Goal: Task Accomplishment & Management: Use online tool/utility

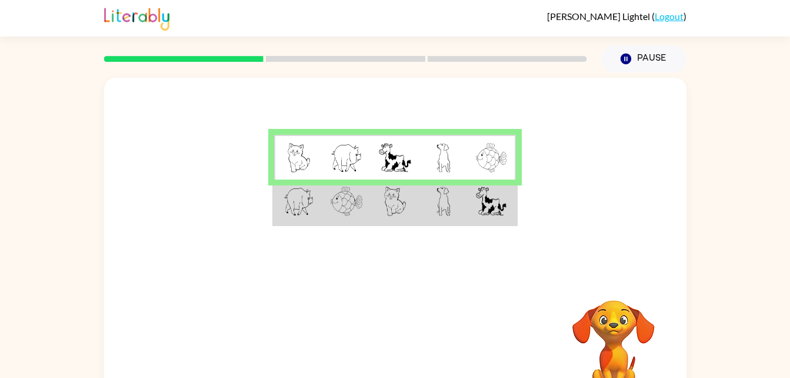
click at [391, 204] on img at bounding box center [395, 200] width 22 height 29
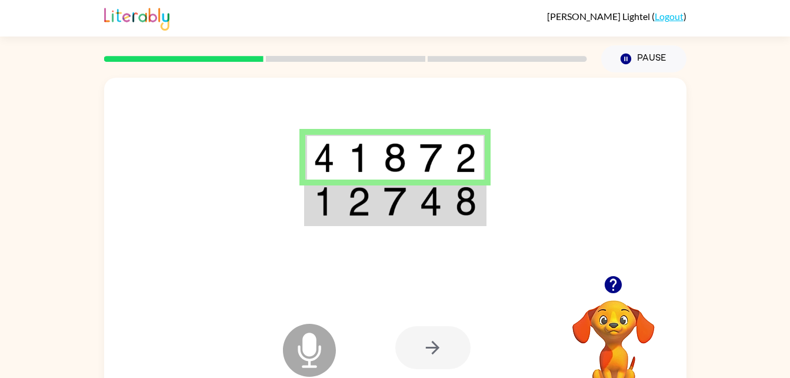
click at [306, 359] on icon "Microphone The Microphone is here when it is your turn to talk" at bounding box center [368, 365] width 176 height 88
click at [612, 291] on icon "button" at bounding box center [613, 284] width 17 height 17
click at [450, 354] on div at bounding box center [432, 347] width 75 height 43
click at [438, 349] on div at bounding box center [432, 347] width 75 height 43
click at [331, 211] on img at bounding box center [323, 200] width 21 height 29
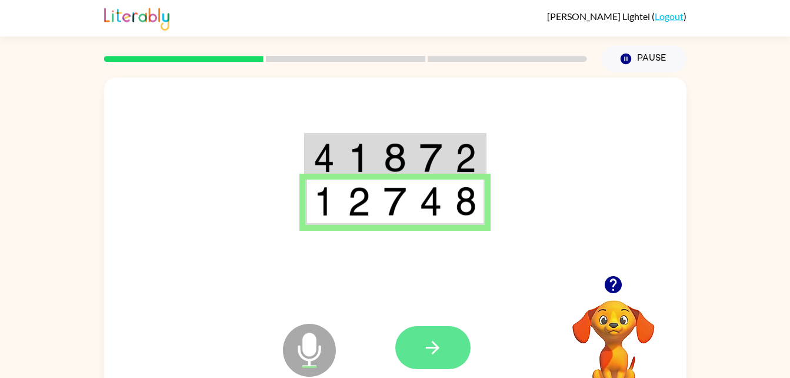
click at [445, 338] on button "button" at bounding box center [432, 347] width 75 height 43
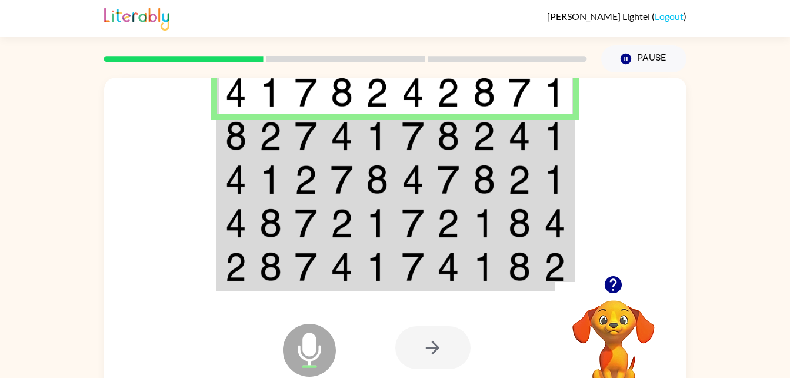
click at [228, 136] on img at bounding box center [235, 135] width 21 height 29
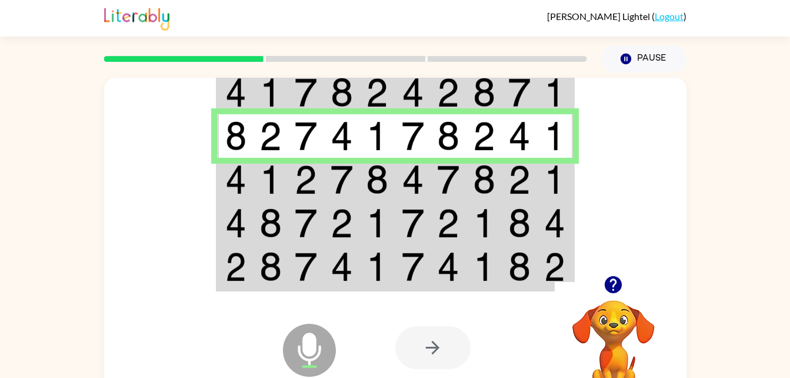
click at [259, 175] on img at bounding box center [270, 179] width 22 height 29
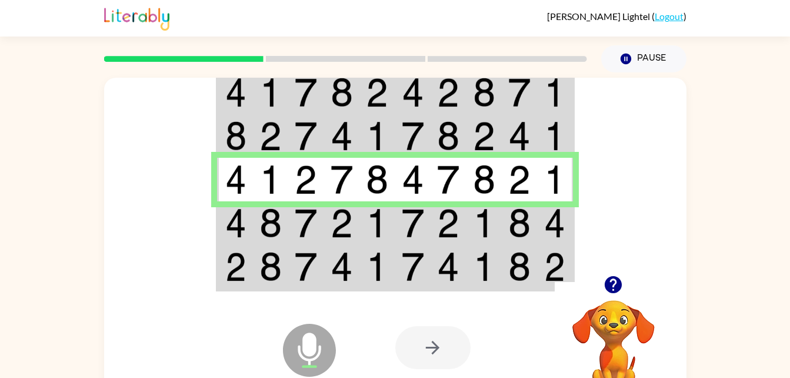
click at [251, 235] on td at bounding box center [235, 223] width 36 height 44
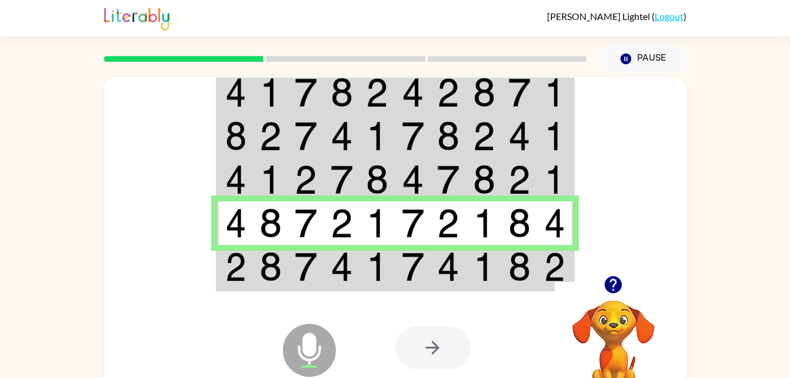
click at [232, 288] on div "Microphone The Microphone is here when it is your turn to talk" at bounding box center [280, 320] width 117 height 78
click at [259, 274] on img at bounding box center [270, 266] width 22 height 29
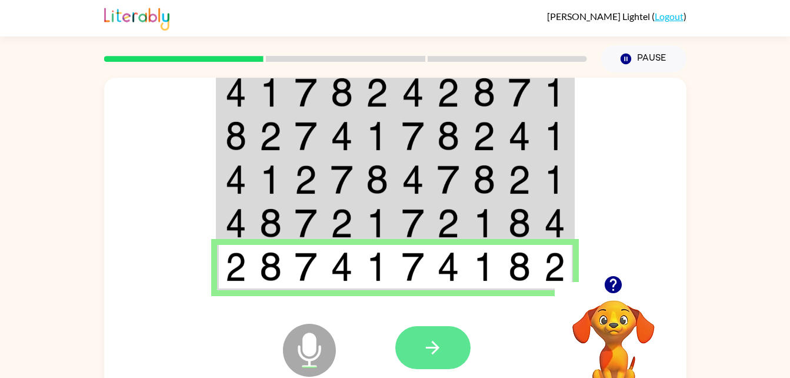
click at [428, 354] on icon "button" at bounding box center [432, 347] width 21 height 21
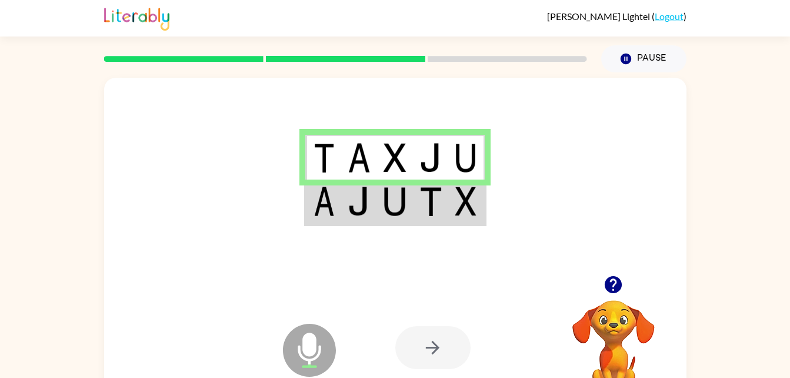
click at [386, 224] on td at bounding box center [395, 201] width 36 height 45
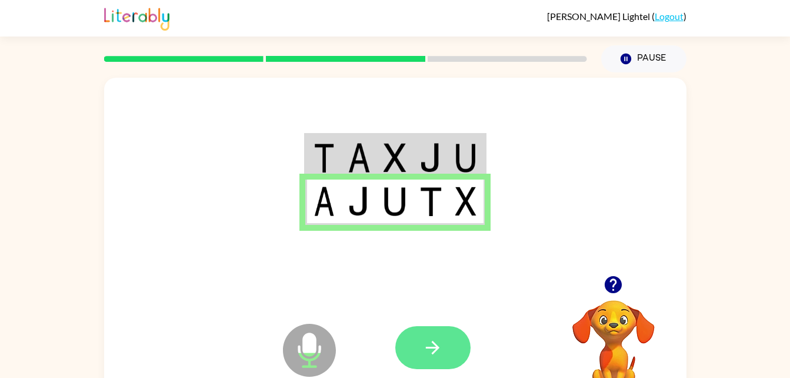
click at [425, 339] on icon "button" at bounding box center [432, 347] width 21 height 21
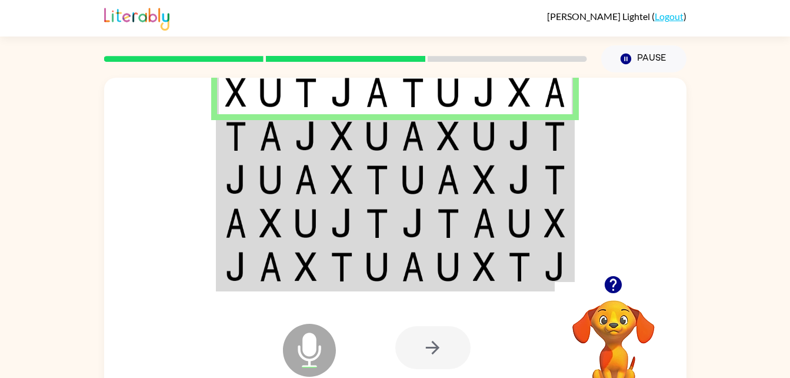
click at [599, 356] on video "Your browser must support playing .mp4 files to use Literably. Please try using…" at bounding box center [614, 341] width 118 height 118
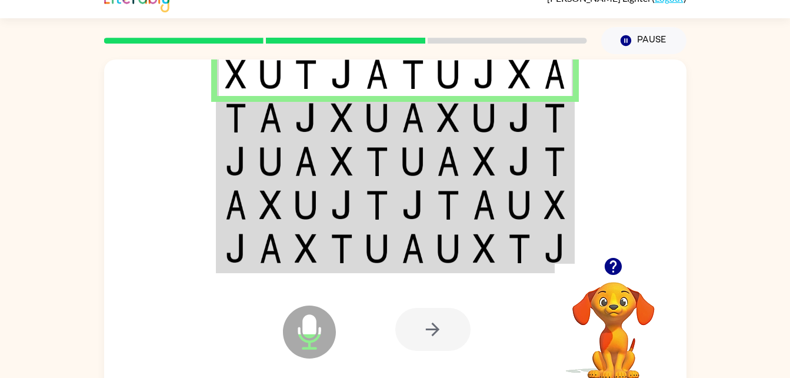
scroll to position [24, 0]
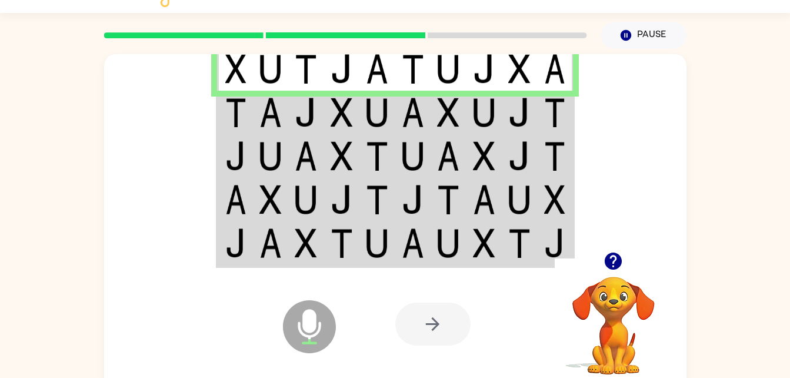
click at [619, 266] on icon "button" at bounding box center [613, 260] width 17 height 17
click at [218, 118] on td at bounding box center [235, 113] width 36 height 44
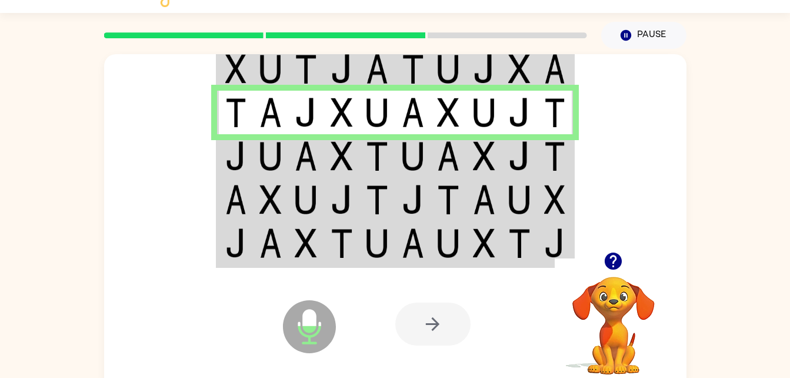
click at [223, 151] on td at bounding box center [235, 156] width 36 height 44
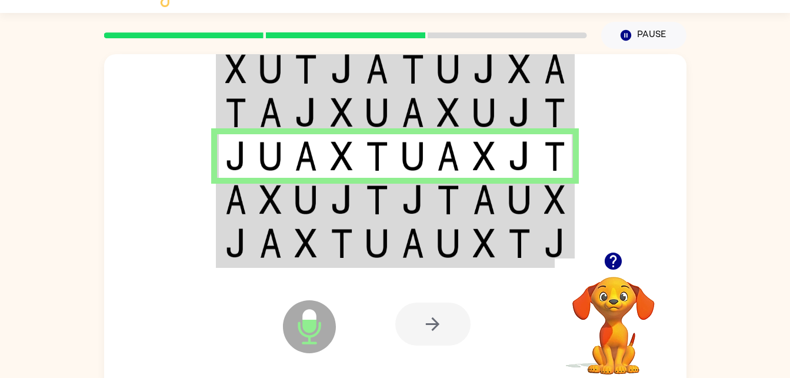
click at [221, 207] on td at bounding box center [235, 200] width 36 height 44
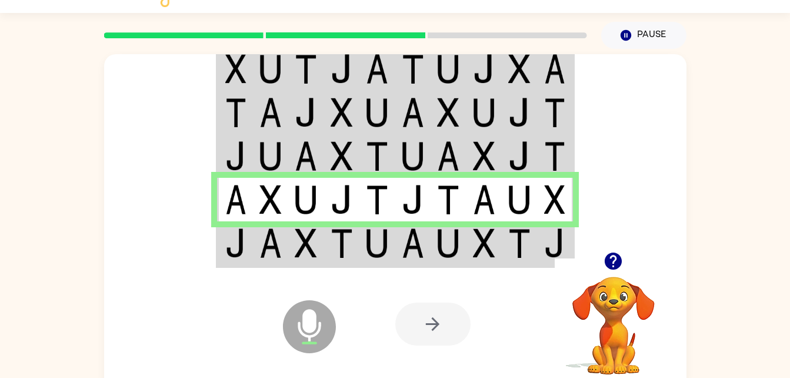
click at [227, 252] on img at bounding box center [235, 242] width 21 height 29
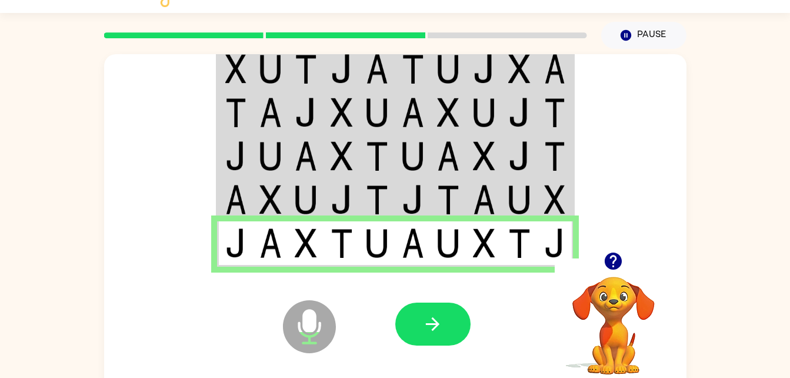
scroll to position [22, 0]
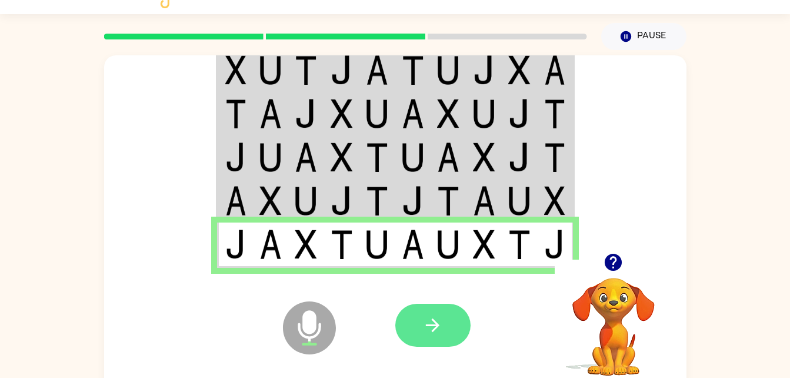
click at [451, 339] on button "button" at bounding box center [432, 325] width 75 height 43
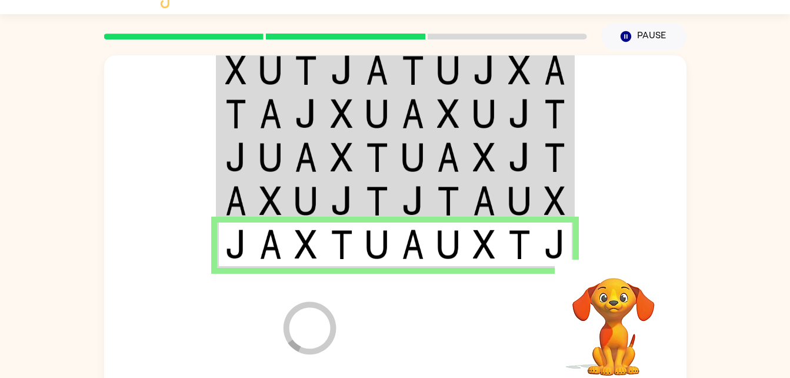
click at [446, 328] on div at bounding box center [482, 325] width 174 height 132
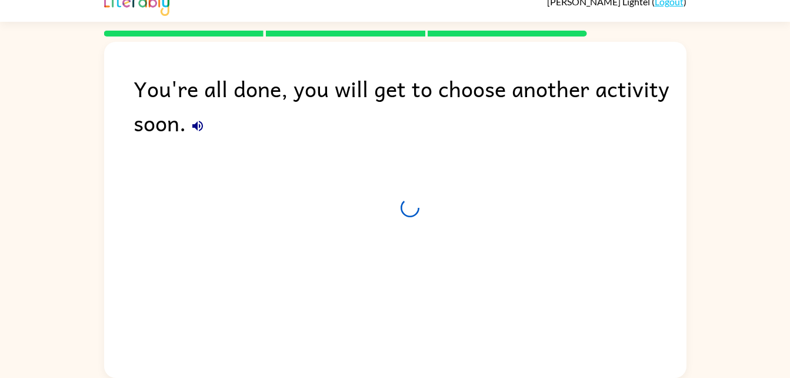
scroll to position [15, 0]
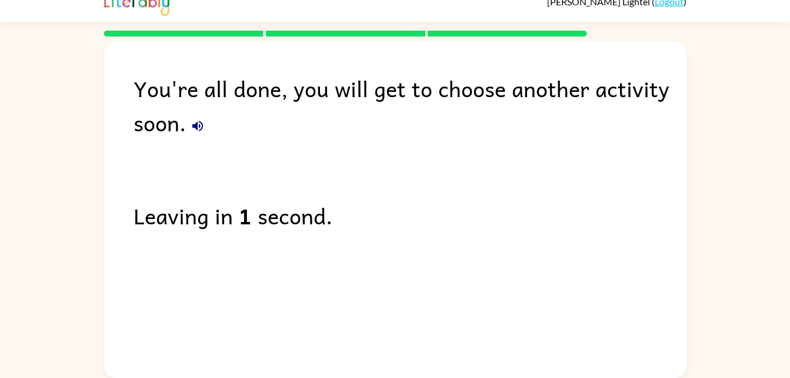
click at [195, 127] on icon "button" at bounding box center [197, 126] width 11 height 11
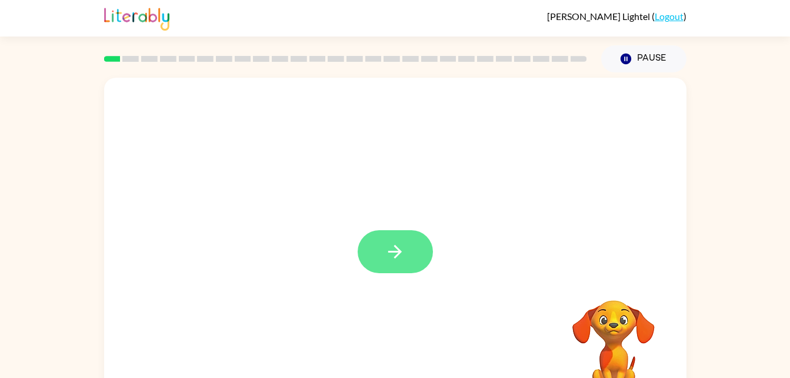
click at [418, 248] on button "button" at bounding box center [395, 251] width 75 height 43
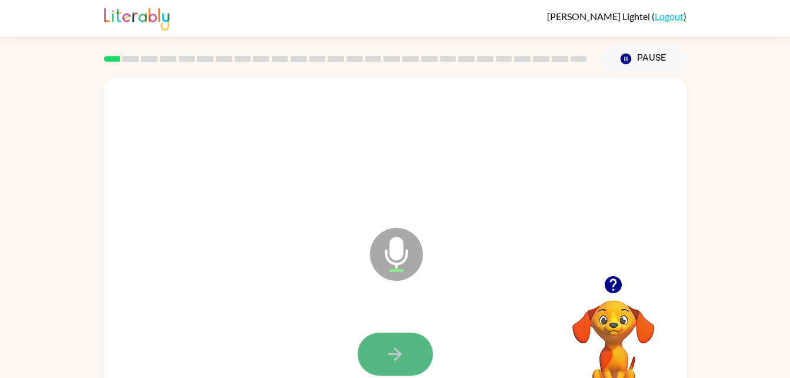
click at [382, 352] on button "button" at bounding box center [395, 353] width 75 height 43
click at [396, 349] on icon "button" at bounding box center [395, 354] width 14 height 14
click at [382, 346] on button "button" at bounding box center [395, 353] width 75 height 43
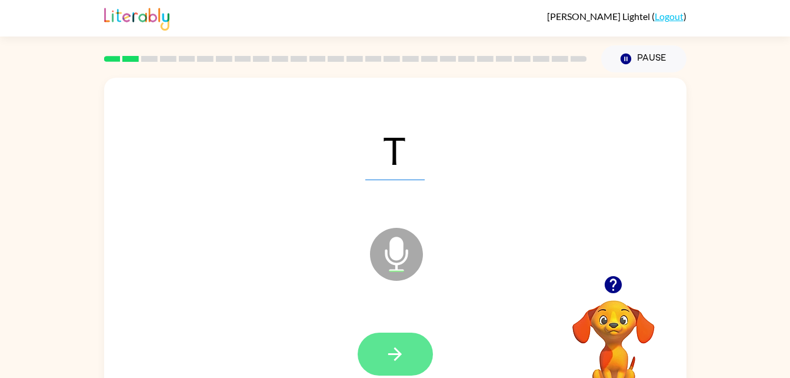
click at [398, 369] on button "button" at bounding box center [395, 353] width 75 height 43
click at [423, 364] on button "button" at bounding box center [395, 353] width 75 height 43
click at [418, 356] on button "button" at bounding box center [395, 353] width 75 height 43
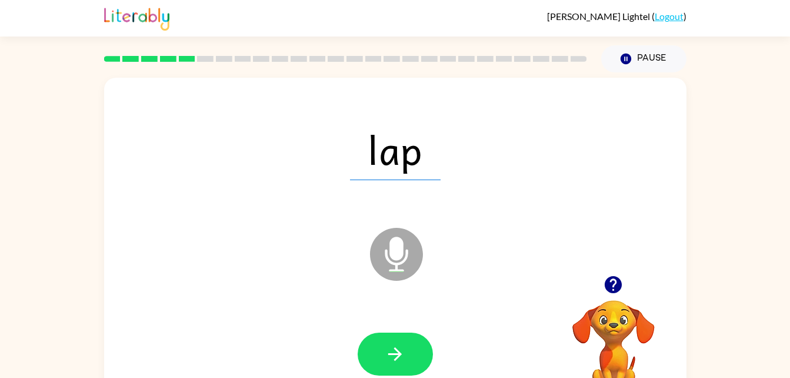
click at [400, 255] on icon "Microphone The Microphone is here when it is your turn to talk" at bounding box center [455, 269] width 176 height 88
click at [388, 360] on icon "button" at bounding box center [395, 353] width 21 height 21
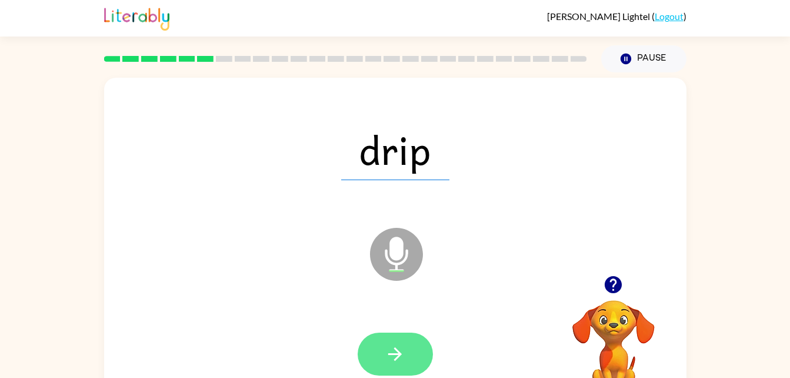
click at [392, 372] on button "button" at bounding box center [395, 353] width 75 height 43
click at [402, 339] on button "button" at bounding box center [395, 353] width 75 height 43
click at [417, 341] on button "button" at bounding box center [395, 353] width 75 height 43
click at [403, 358] on icon "button" at bounding box center [395, 353] width 21 height 21
click at [391, 350] on icon "button" at bounding box center [395, 353] width 21 height 21
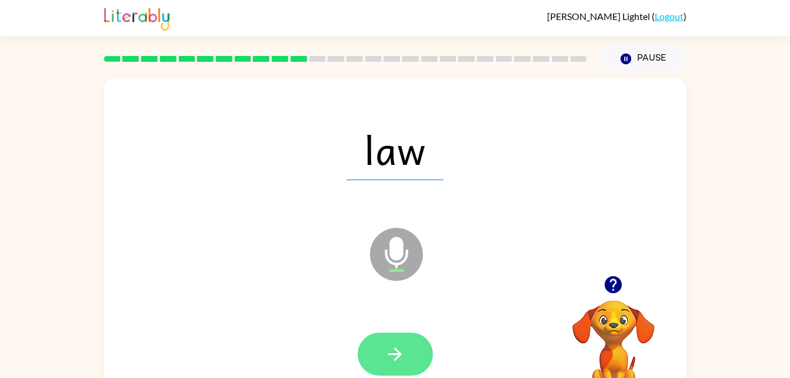
click at [420, 367] on button "button" at bounding box center [395, 353] width 75 height 43
click at [392, 355] on icon "button" at bounding box center [395, 353] width 21 height 21
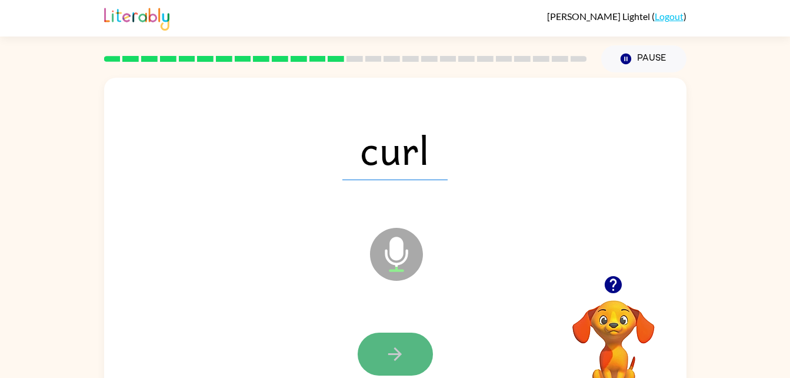
click at [406, 345] on button "button" at bounding box center [395, 353] width 75 height 43
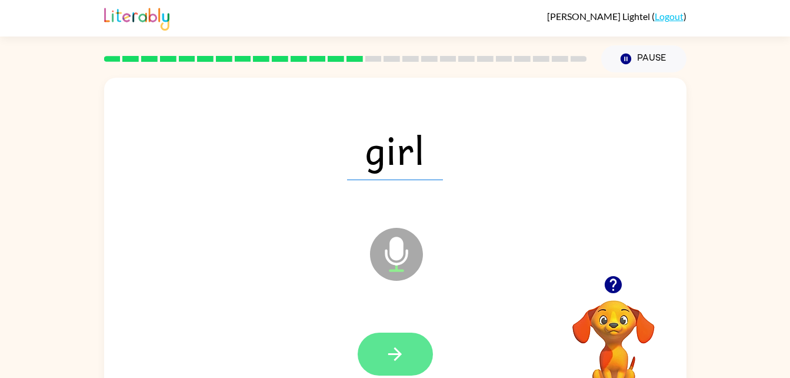
click at [411, 345] on button "button" at bounding box center [395, 353] width 75 height 43
click at [416, 343] on button "button" at bounding box center [395, 353] width 75 height 43
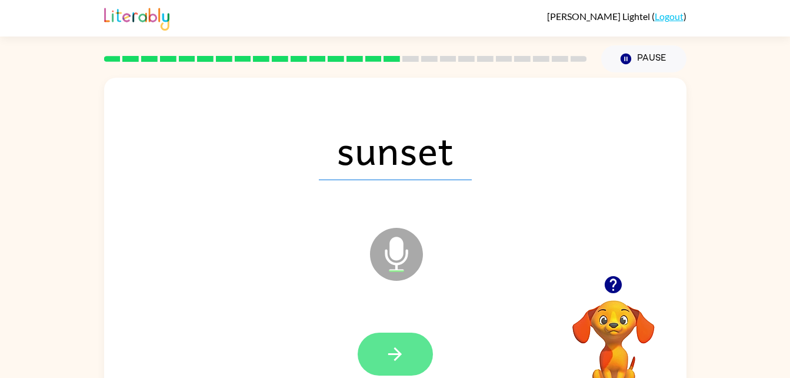
click at [411, 369] on button "button" at bounding box center [395, 353] width 75 height 43
click at [407, 358] on button "button" at bounding box center [395, 353] width 75 height 43
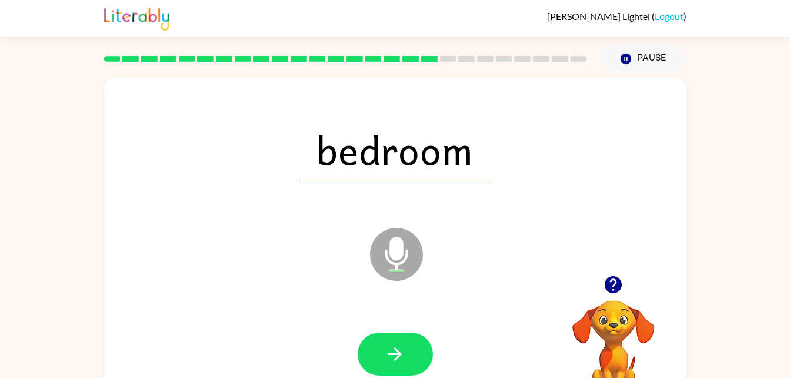
scroll to position [36, 0]
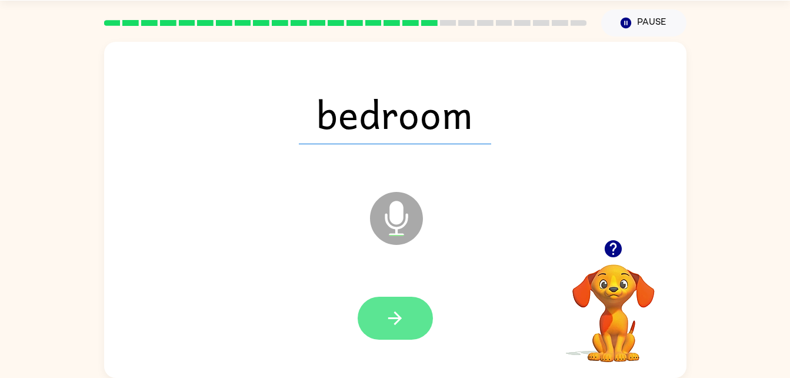
click at [411, 336] on button "button" at bounding box center [395, 317] width 75 height 43
click at [401, 320] on div at bounding box center [395, 317] width 75 height 43
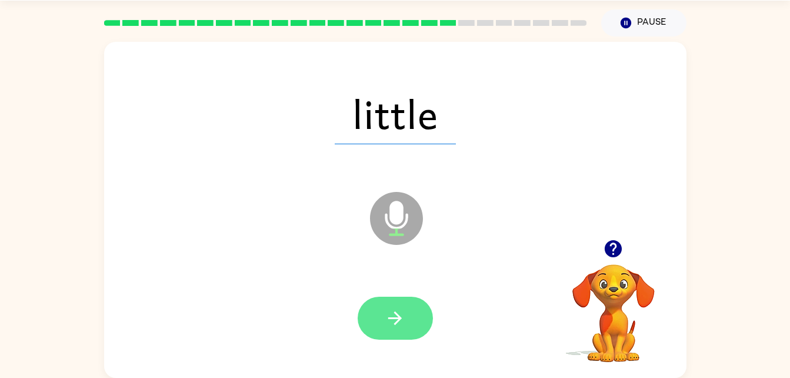
click at [399, 321] on icon "button" at bounding box center [395, 318] width 14 height 14
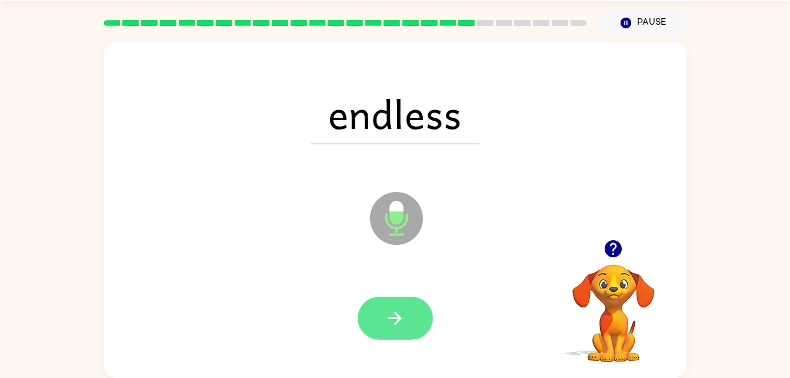
click at [398, 310] on icon "button" at bounding box center [395, 318] width 21 height 21
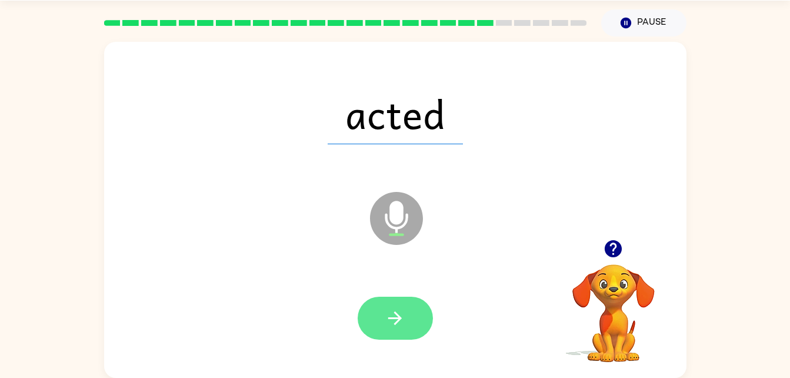
click at [405, 328] on icon "button" at bounding box center [395, 318] width 21 height 21
click at [411, 326] on button "button" at bounding box center [395, 317] width 75 height 43
click at [409, 336] on button "button" at bounding box center [395, 317] width 75 height 43
click at [415, 322] on button "button" at bounding box center [395, 317] width 75 height 43
click at [412, 314] on button "button" at bounding box center [395, 317] width 75 height 43
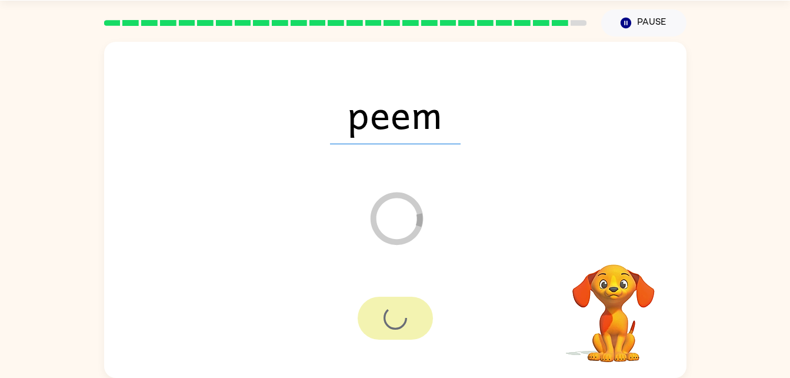
scroll to position [15, 0]
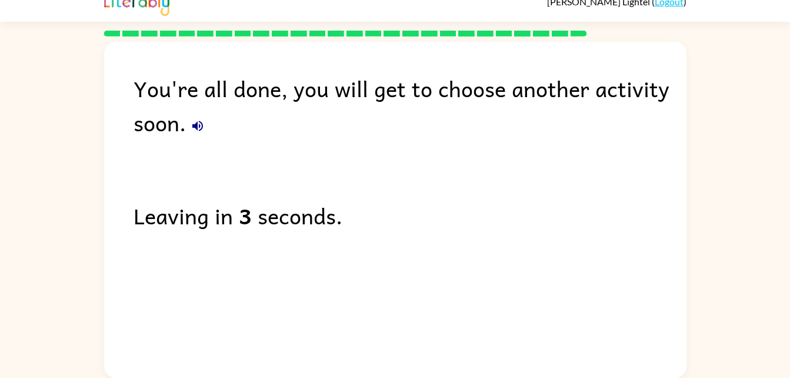
click at [208, 135] on div "You're all done, you will get to choose another activity soon." at bounding box center [410, 105] width 553 height 68
click at [201, 126] on icon "button" at bounding box center [198, 126] width 14 height 14
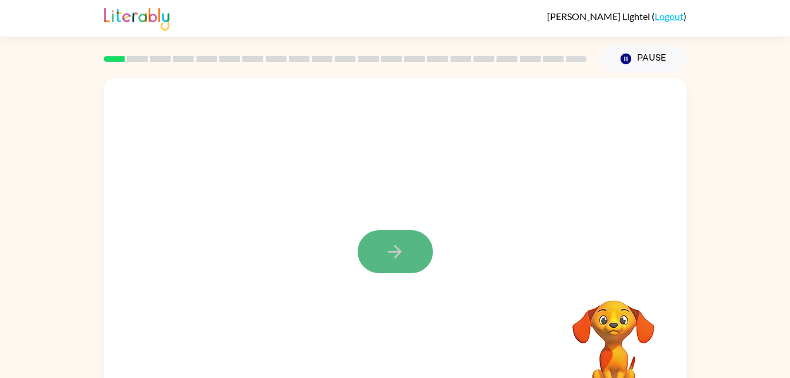
click at [393, 241] on icon "button" at bounding box center [395, 251] width 21 height 21
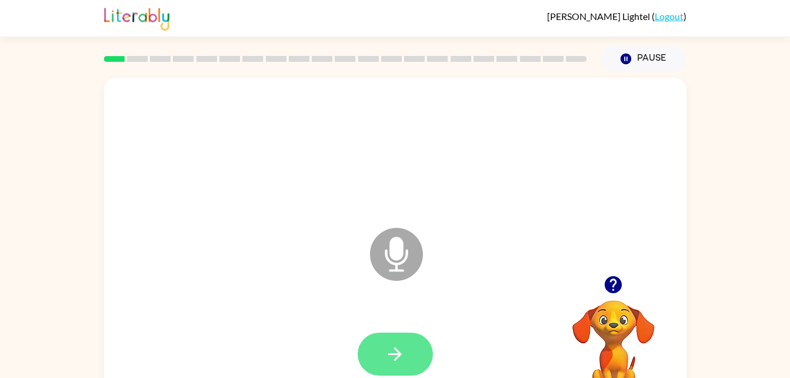
click at [418, 349] on button "button" at bounding box center [395, 353] width 75 height 43
click at [397, 358] on icon "button" at bounding box center [395, 354] width 14 height 14
click at [410, 369] on button "button" at bounding box center [395, 353] width 75 height 43
click at [399, 354] on icon "button" at bounding box center [395, 354] width 14 height 14
click at [405, 339] on button "button" at bounding box center [395, 353] width 75 height 43
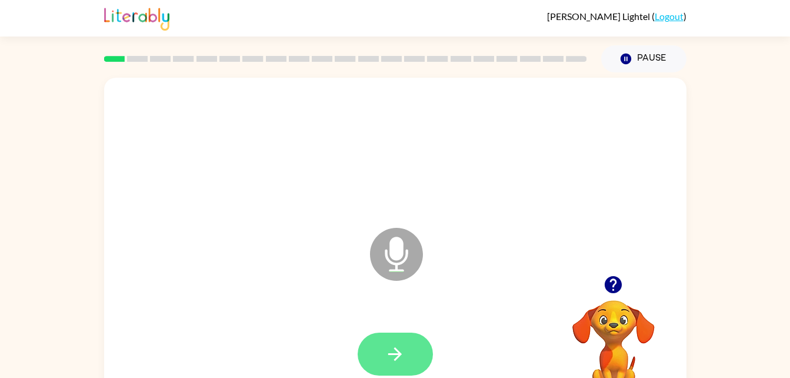
click at [413, 364] on button "button" at bounding box center [395, 353] width 75 height 43
click at [416, 341] on button "button" at bounding box center [395, 353] width 75 height 43
click at [412, 346] on button "button" at bounding box center [395, 353] width 75 height 43
click at [402, 342] on button "button" at bounding box center [395, 353] width 75 height 43
click at [399, 353] on icon "button" at bounding box center [395, 354] width 14 height 14
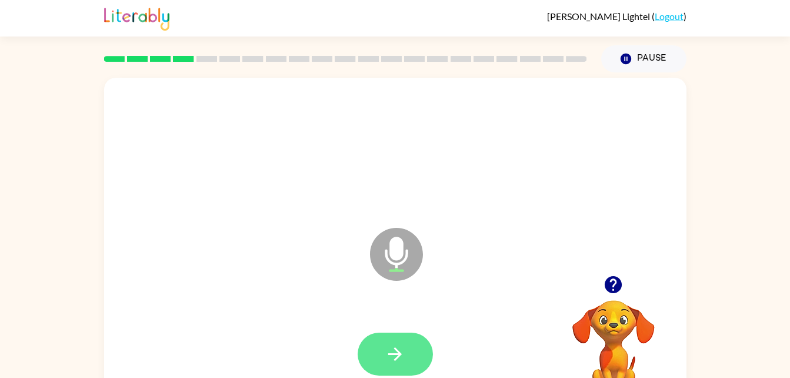
click at [396, 365] on button "button" at bounding box center [395, 353] width 75 height 43
click at [401, 349] on icon "button" at bounding box center [395, 353] width 21 height 21
click at [394, 350] on icon "button" at bounding box center [395, 353] width 21 height 21
click at [401, 338] on button "button" at bounding box center [395, 353] width 75 height 43
click at [409, 332] on button "button" at bounding box center [395, 353] width 75 height 43
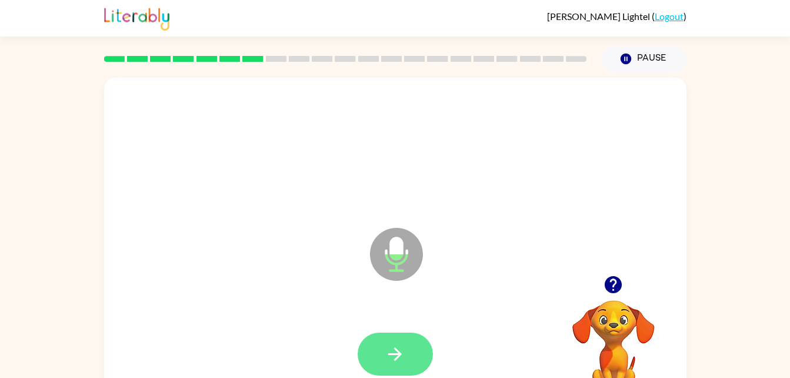
click at [405, 355] on button "button" at bounding box center [395, 353] width 75 height 43
click at [393, 343] on icon "button" at bounding box center [395, 353] width 21 height 21
click at [383, 338] on button "button" at bounding box center [395, 353] width 75 height 43
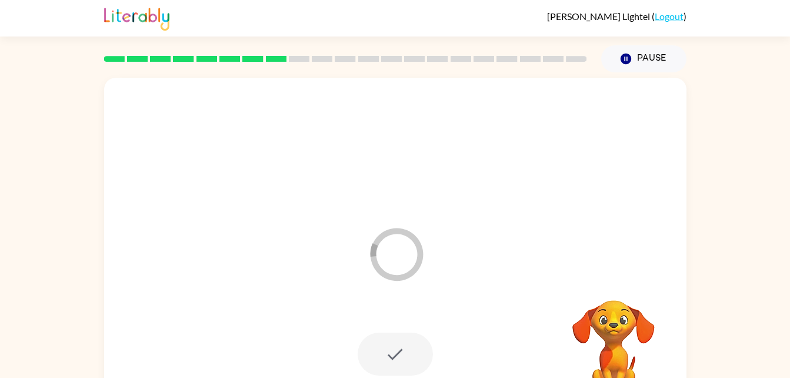
click at [536, 198] on div "Loader Your response is being sent to our graders" at bounding box center [395, 246] width 582 height 336
click at [491, 182] on div at bounding box center [395, 149] width 559 height 96
click at [483, 187] on div at bounding box center [395, 149] width 559 height 96
click at [613, 349] on video "Your browser must support playing .mp4 files to use Literably. Please try using…" at bounding box center [614, 341] width 118 height 118
click at [398, 351] on div at bounding box center [395, 353] width 75 height 43
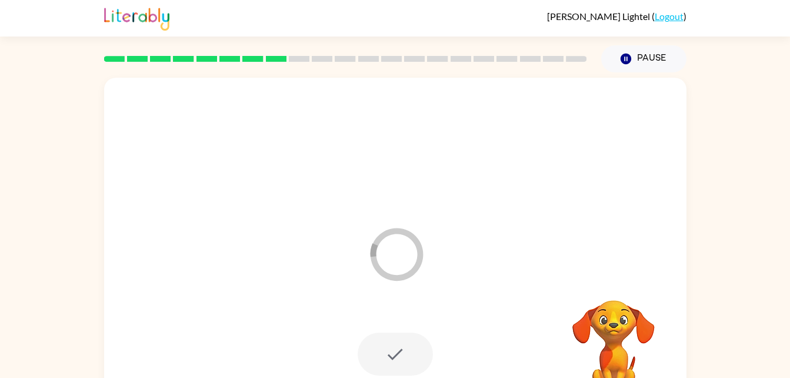
click at [271, 60] on rect at bounding box center [276, 59] width 21 height 6
click at [616, 323] on video "Your browser must support playing .mp4 files to use Literably. Please try using…" at bounding box center [614, 341] width 118 height 118
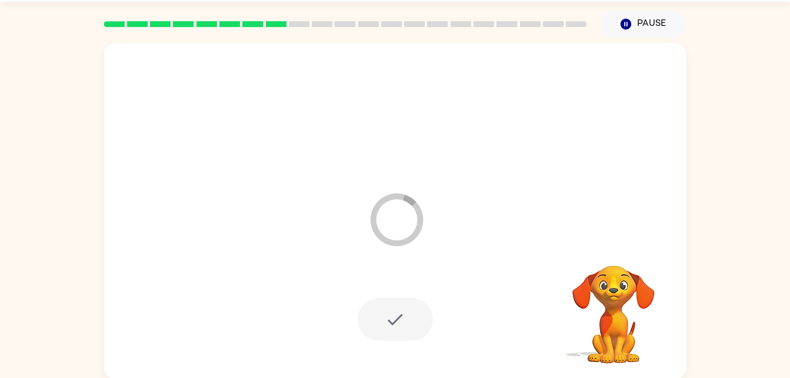
scroll to position [36, 0]
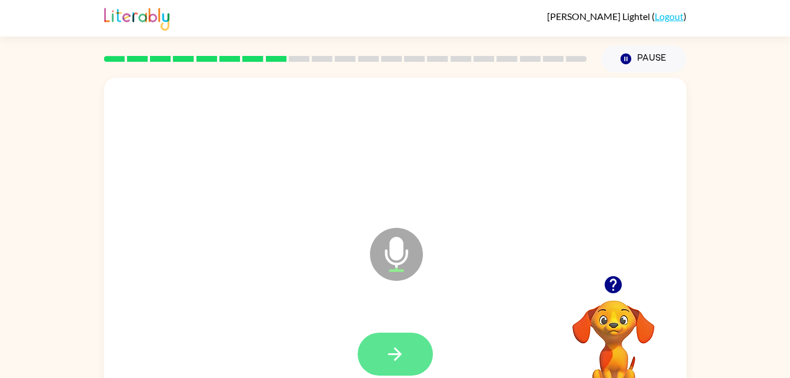
click at [409, 365] on button "button" at bounding box center [395, 353] width 75 height 43
click at [414, 343] on button "button" at bounding box center [395, 353] width 75 height 43
click at [419, 345] on button "button" at bounding box center [395, 353] width 75 height 43
click at [395, 363] on icon "button" at bounding box center [395, 353] width 21 height 21
click at [382, 352] on button "button" at bounding box center [395, 353] width 75 height 43
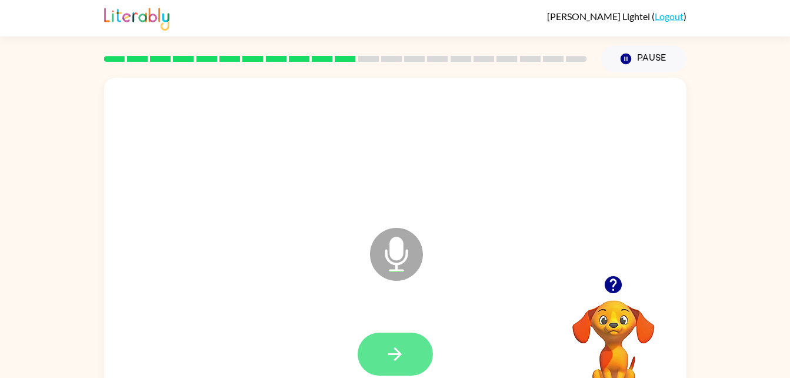
click at [399, 355] on icon "button" at bounding box center [395, 354] width 14 height 14
click at [405, 345] on icon "button" at bounding box center [395, 353] width 21 height 21
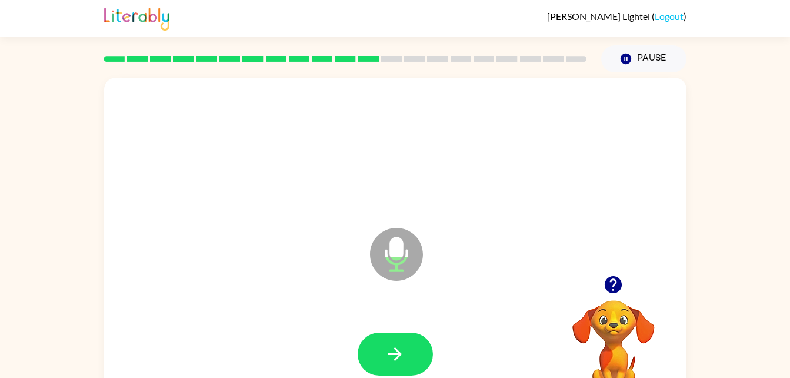
click at [432, 341] on div at bounding box center [395, 353] width 75 height 43
click at [399, 365] on button "button" at bounding box center [395, 353] width 75 height 43
click at [398, 345] on icon "button" at bounding box center [395, 353] width 21 height 21
click at [400, 359] on icon "button" at bounding box center [395, 353] width 21 height 21
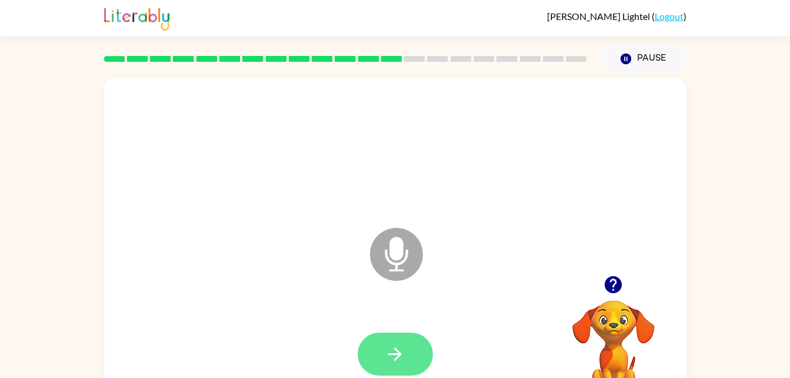
click at [419, 351] on button "button" at bounding box center [395, 353] width 75 height 43
click at [411, 355] on button "button" at bounding box center [395, 353] width 75 height 43
click at [392, 349] on icon "button" at bounding box center [395, 353] width 21 height 21
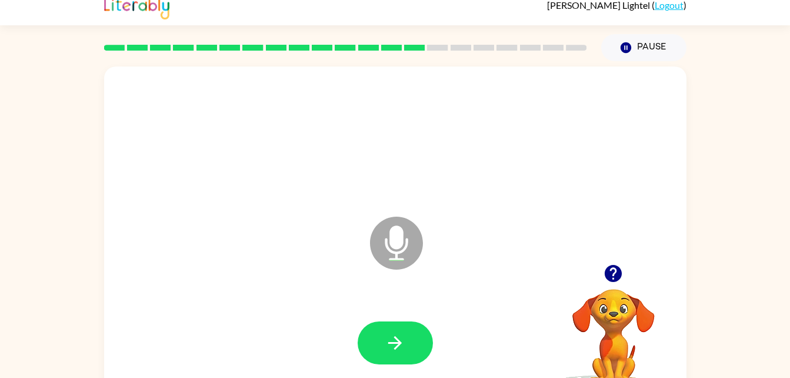
scroll to position [36, 0]
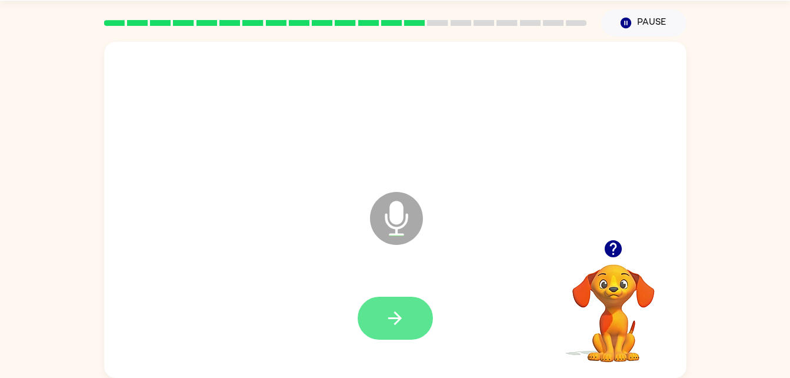
click at [403, 328] on button "button" at bounding box center [395, 317] width 75 height 43
click at [414, 318] on button "button" at bounding box center [395, 317] width 75 height 43
click at [400, 317] on icon "button" at bounding box center [395, 318] width 14 height 14
click at [407, 321] on button "button" at bounding box center [395, 317] width 75 height 43
click at [396, 318] on icon "button" at bounding box center [395, 318] width 14 height 14
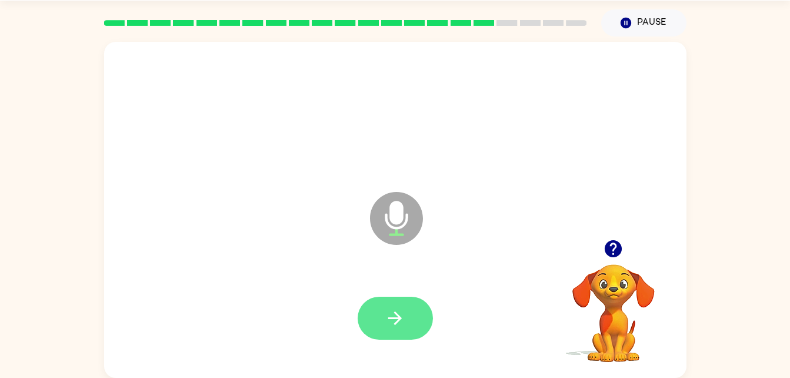
click at [407, 305] on button "button" at bounding box center [395, 317] width 75 height 43
click at [381, 338] on button "button" at bounding box center [395, 317] width 75 height 43
click at [407, 323] on button "button" at bounding box center [395, 317] width 75 height 43
click at [389, 319] on icon "button" at bounding box center [395, 318] width 21 height 21
click at [424, 321] on button "button" at bounding box center [395, 317] width 75 height 43
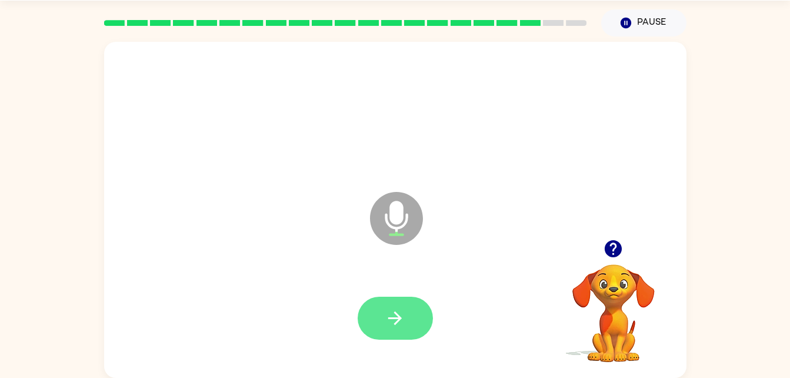
click at [391, 308] on icon "button" at bounding box center [395, 318] width 21 height 21
click at [405, 326] on icon "button" at bounding box center [395, 318] width 21 height 21
click at [393, 315] on icon "button" at bounding box center [395, 318] width 21 height 21
click at [401, 338] on button "button" at bounding box center [395, 317] width 75 height 43
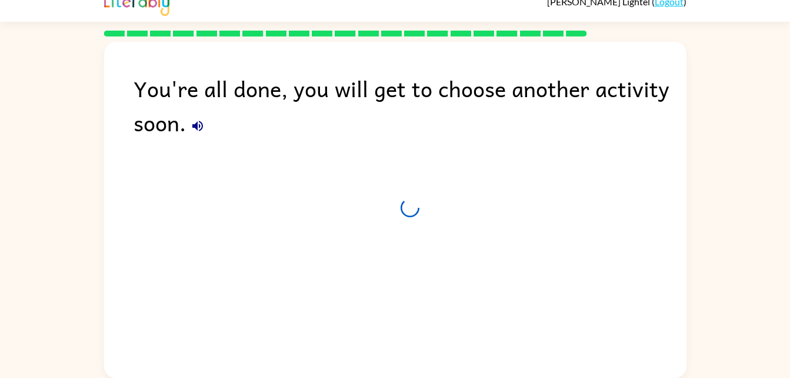
scroll to position [15, 0]
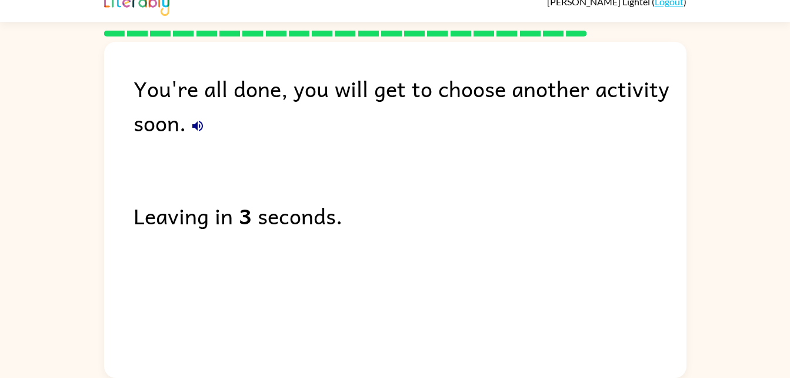
click at [181, 148] on div "You're all done, you will get to choose another activity soon. Leaving in 3 sec…" at bounding box center [395, 207] width 582 height 330
click at [194, 128] on icon "button" at bounding box center [198, 126] width 14 height 14
